Goal: Information Seeking & Learning: Learn about a topic

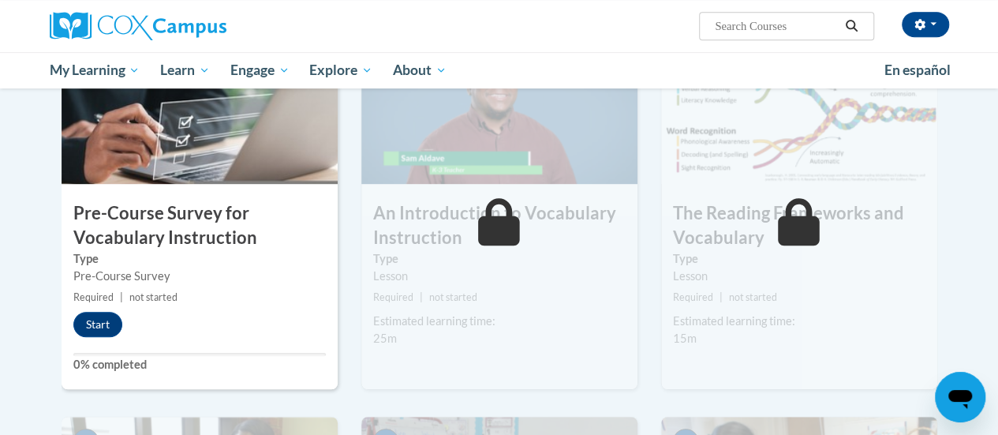
click at [233, 277] on div "Pre-Course Survey" at bounding box center [199, 275] width 252 height 17
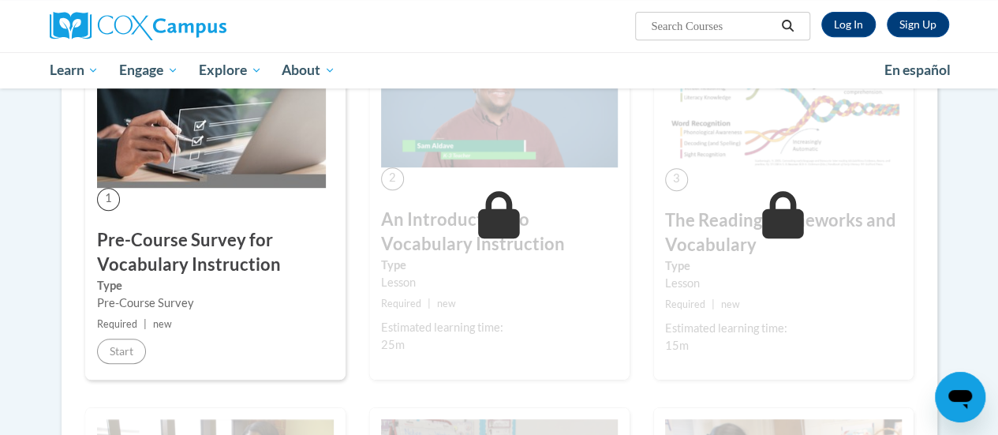
scroll to position [340, 0]
click at [848, 17] on link "Log In" at bounding box center [848, 24] width 54 height 25
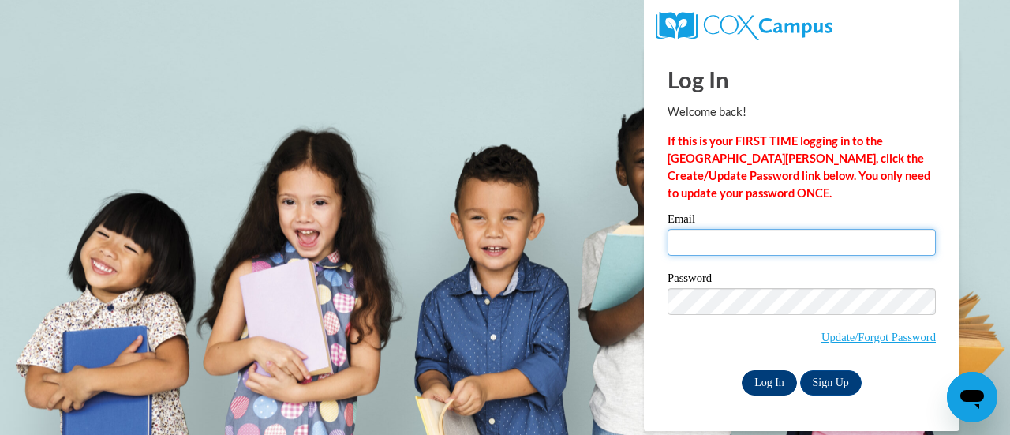
type input "colleen.rux@muskegonorway.org"
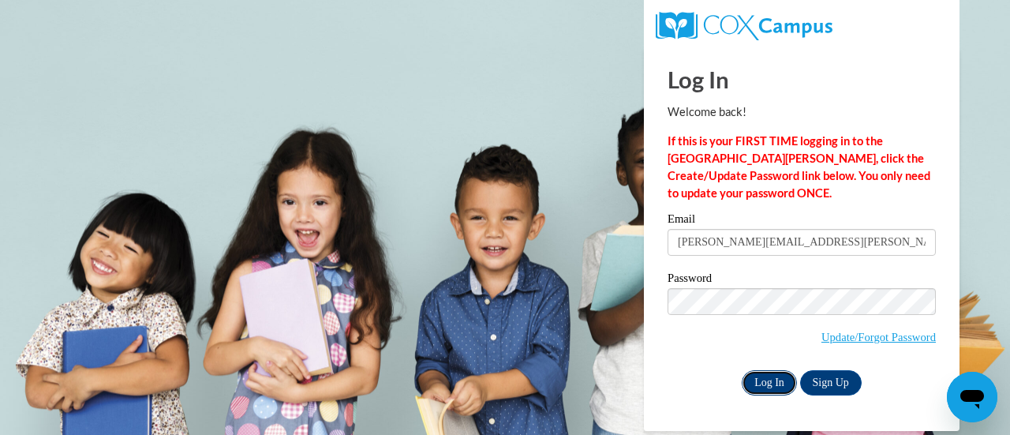
click at [769, 375] on input "Log In" at bounding box center [768, 382] width 55 height 25
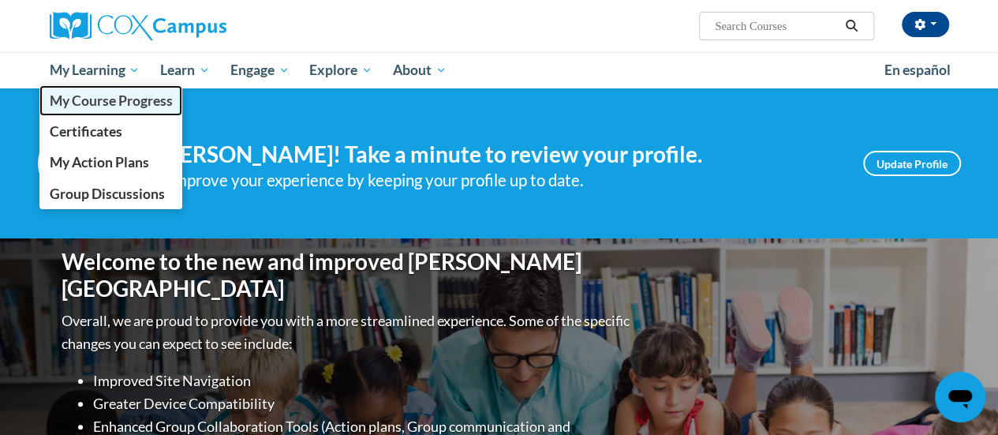
click at [100, 114] on link "My Course Progress" at bounding box center [111, 100] width 144 height 31
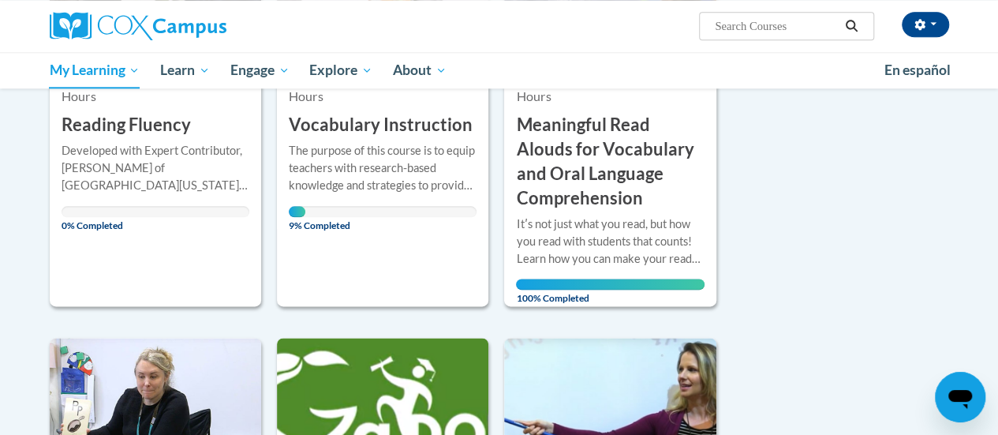
scroll to position [843, 0]
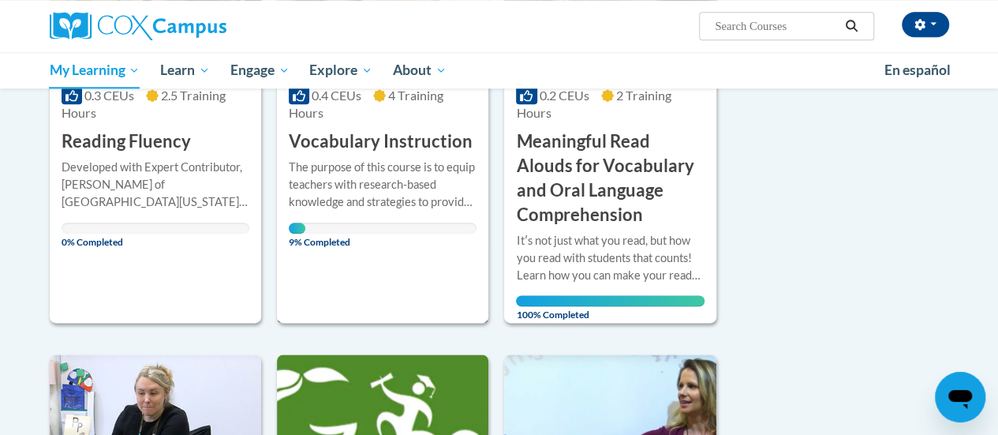
click at [381, 166] on div "The purpose of this course is to equip teachers with research-based knowledge a…" at bounding box center [383, 185] width 188 height 52
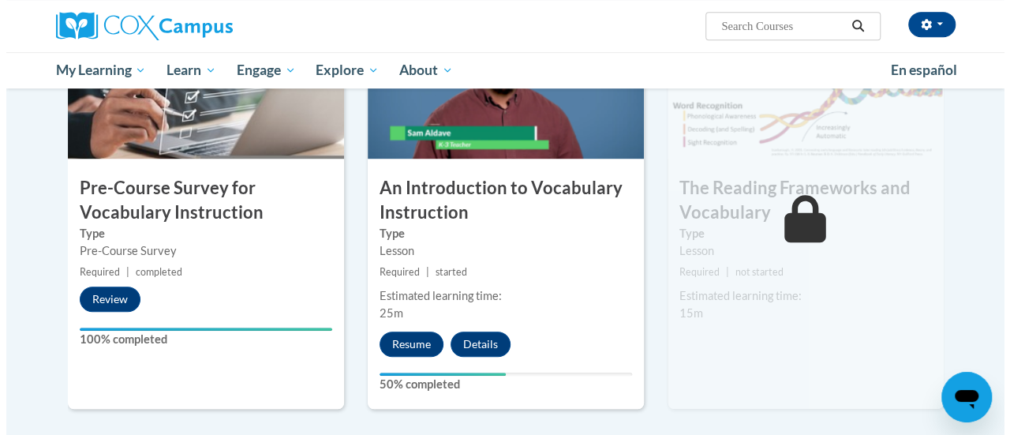
scroll to position [412, 0]
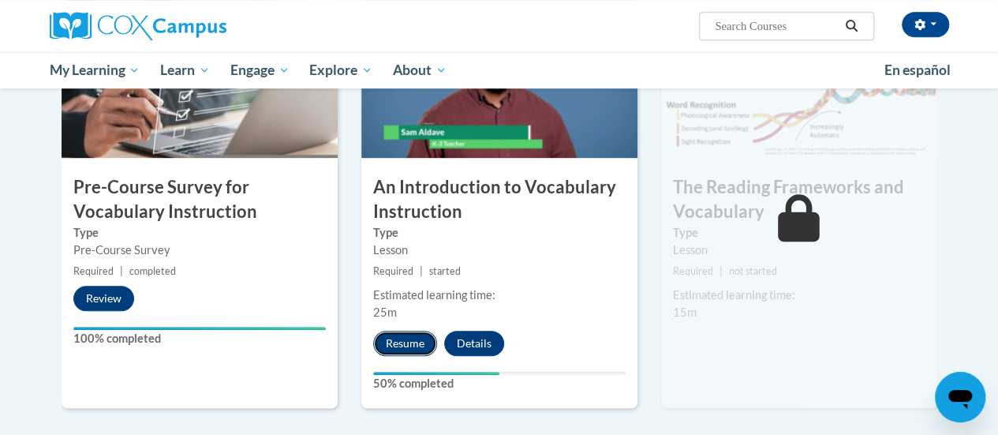
click at [406, 334] on button "Resume" at bounding box center [405, 342] width 64 height 25
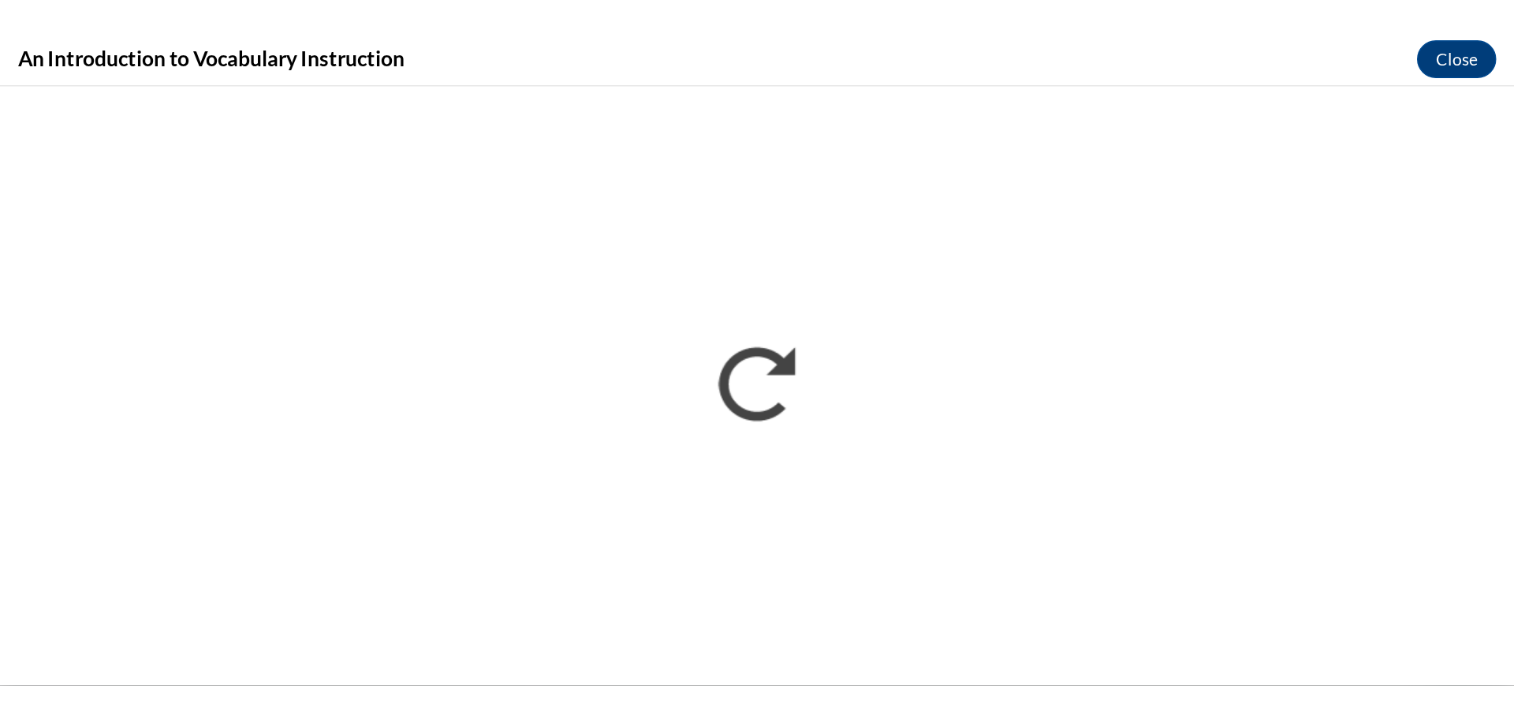
scroll to position [0, 0]
